Goal: Information Seeking & Learning: Learn about a topic

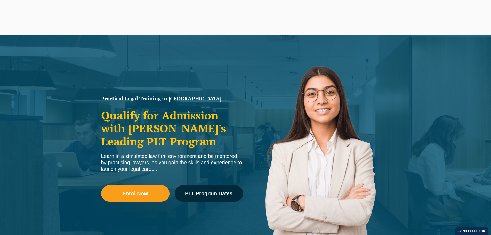
click at [133, 11] on div "Leo Cussen Centre for Law Search here Practical Legal Training Our Practical Le…" at bounding box center [246, 18] width 468 height 33
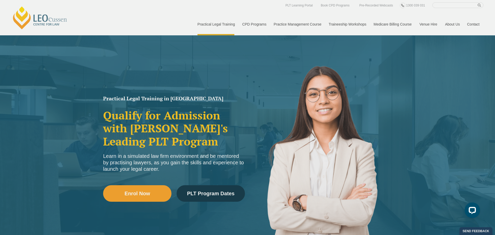
click at [423, 53] on div "Meet the Profession is back in Melbourne! Engage with practising lawyers from d…" at bounding box center [247, 117] width 495 height 235
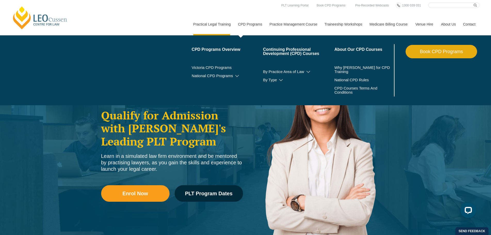
click at [424, 53] on link "Book CPD Programs" at bounding box center [440, 51] width 71 height 13
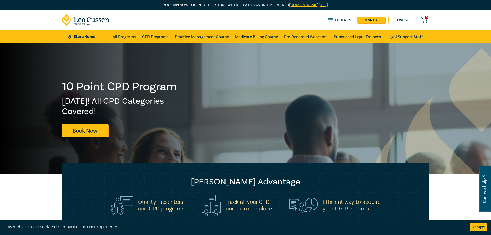
click at [120, 36] on link "All Programs" at bounding box center [123, 36] width 23 height 13
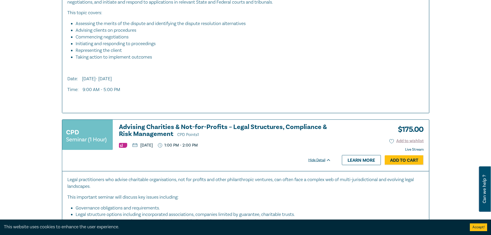
scroll to position [1573, 0]
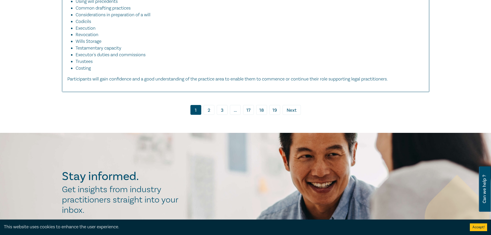
scroll to position [2502, 0]
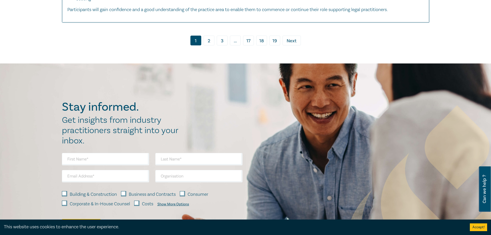
click at [208, 45] on link "2" at bounding box center [208, 41] width 11 height 10
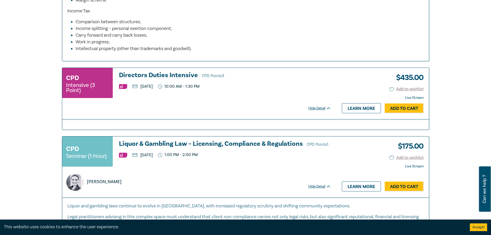
scroll to position [1332, 0]
click at [39, 35] on div "Filter by: Ethics & Professional Responsibility Substantive Law Professional Sk…" at bounding box center [245, 14] width 491 height 2606
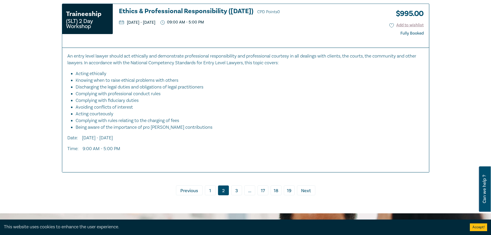
scroll to position [2467, 0]
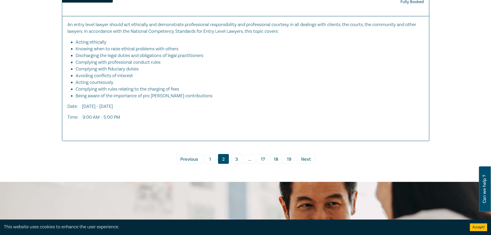
click at [236, 154] on link "3" at bounding box center [236, 159] width 11 height 10
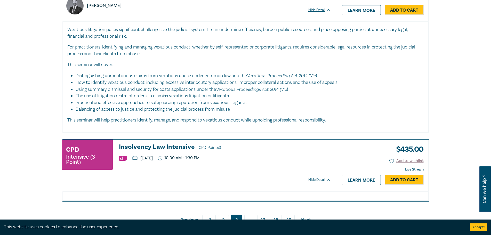
scroll to position [2335, 0]
